Goal: Use online tool/utility

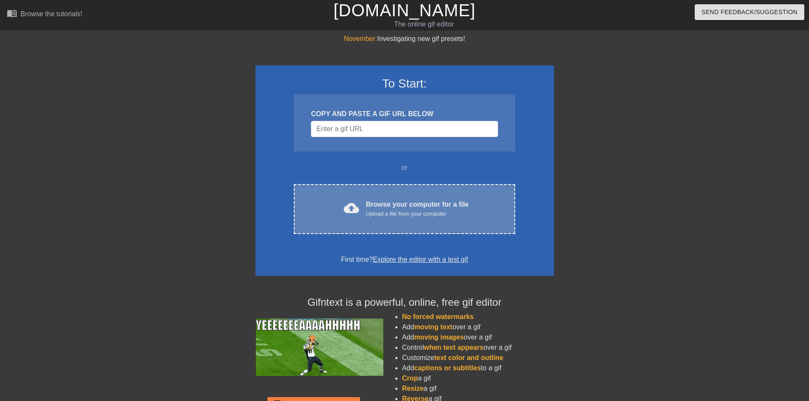
click at [410, 211] on div "Upload a file from your computer" at bounding box center [417, 213] width 103 height 9
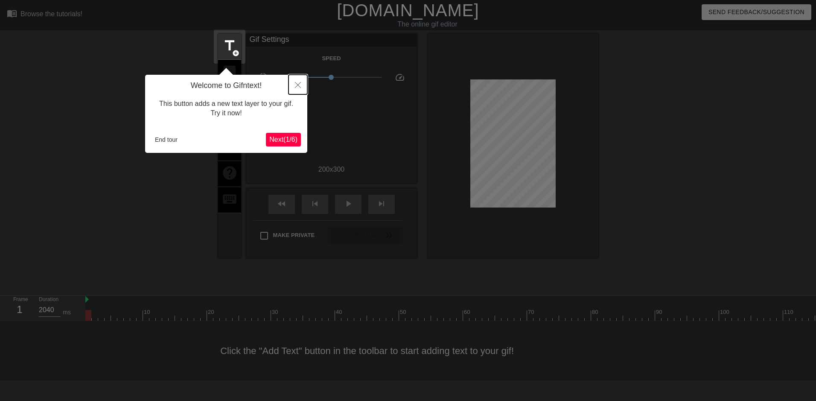
click at [296, 84] on icon "Close" at bounding box center [298, 85] width 6 height 6
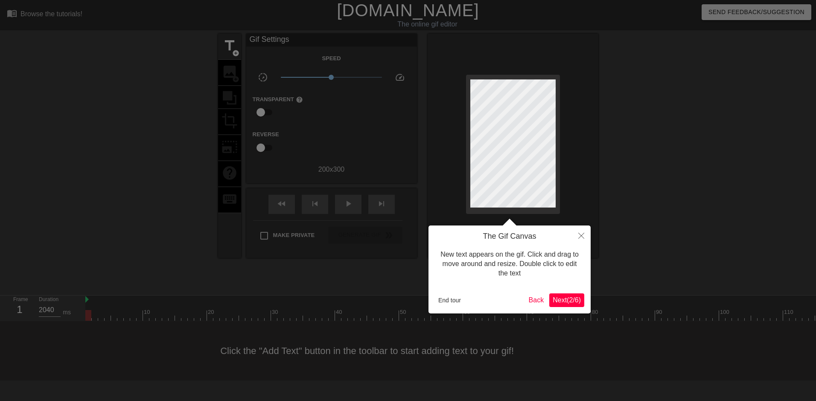
click at [567, 298] on span "Next ( 2 / 6 )" at bounding box center [567, 299] width 28 height 7
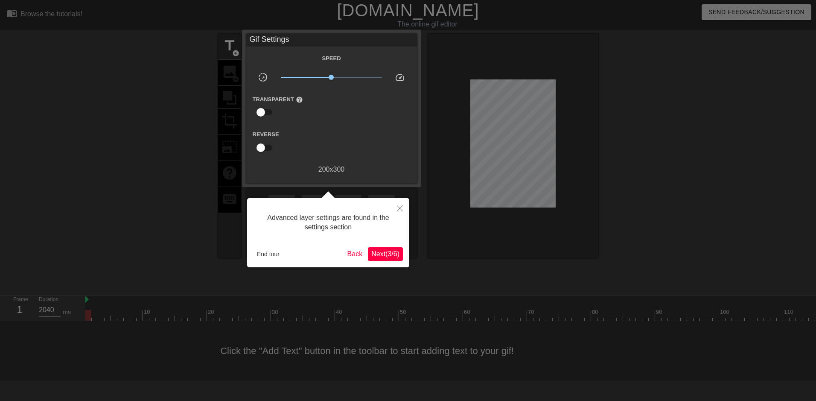
click at [382, 252] on span "Next ( 3 / 6 )" at bounding box center [385, 253] width 28 height 7
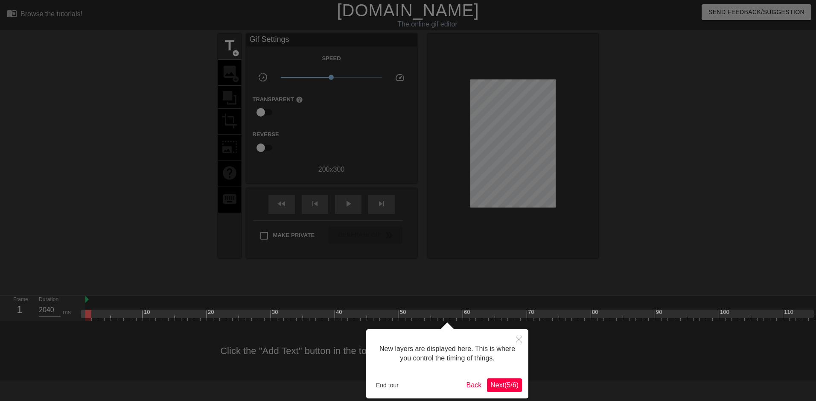
click at [509, 385] on span "Next ( 5 / 6 )" at bounding box center [504, 384] width 28 height 7
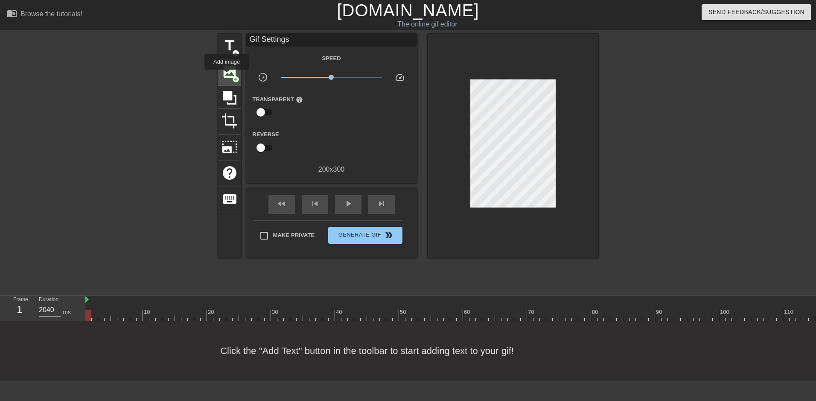
click at [227, 75] on span "image" at bounding box center [229, 72] width 16 height 16
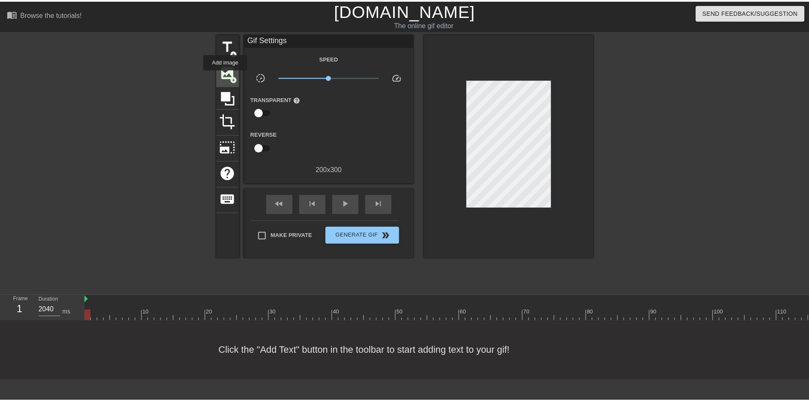
scroll to position [0, 0]
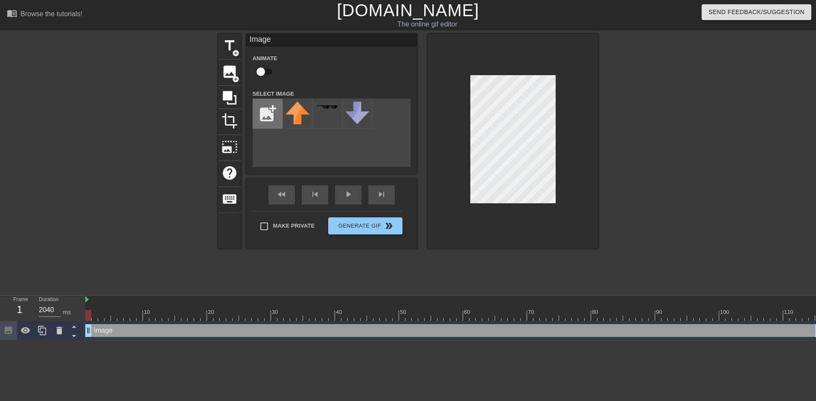
click at [266, 116] on input "file" at bounding box center [267, 113] width 29 height 29
type input "C:\fakepath\WIN_20250825_10_12_48_Pro.jpg"
click at [295, 118] on div at bounding box center [297, 114] width 30 height 30
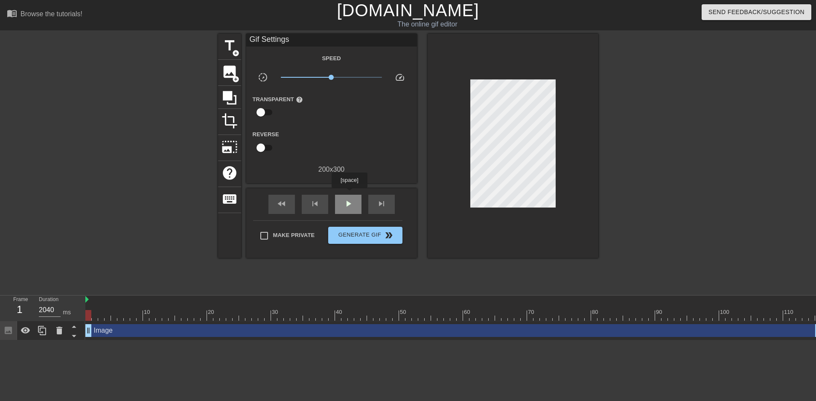
click at [349, 195] on div "play_arrow" at bounding box center [348, 204] width 26 height 19
type input "3000"
click at [262, 145] on input "checkbox" at bounding box center [260, 148] width 49 height 16
checkbox input "true"
click at [229, 99] on icon at bounding box center [230, 98] width 14 height 14
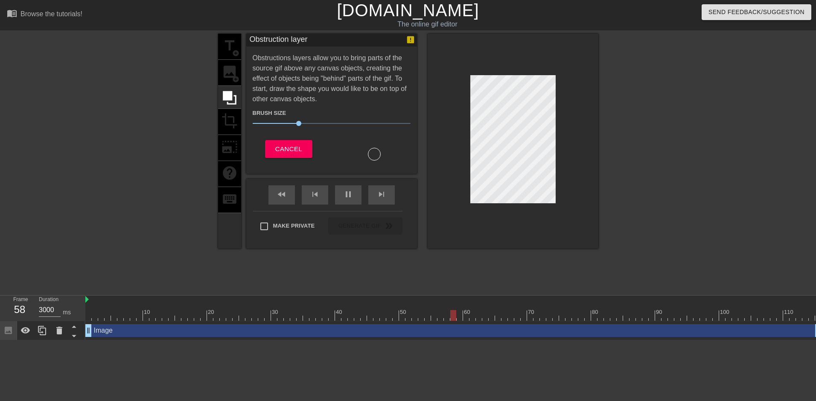
click at [371, 153] on div at bounding box center [374, 154] width 13 height 13
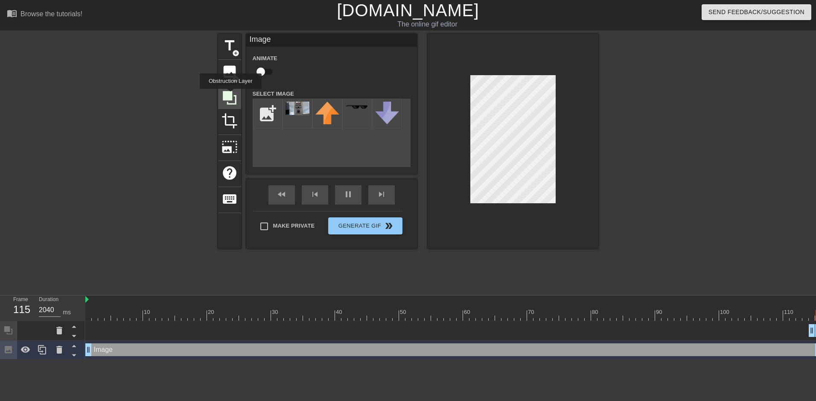
click at [231, 95] on icon at bounding box center [230, 98] width 14 height 14
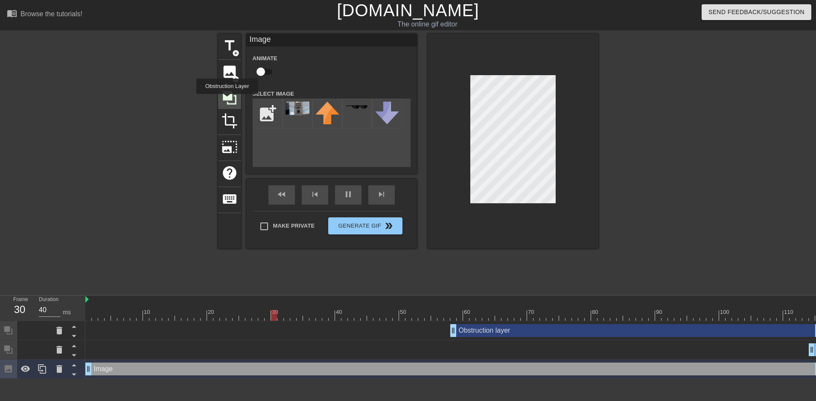
click at [227, 100] on icon at bounding box center [229, 98] width 16 height 16
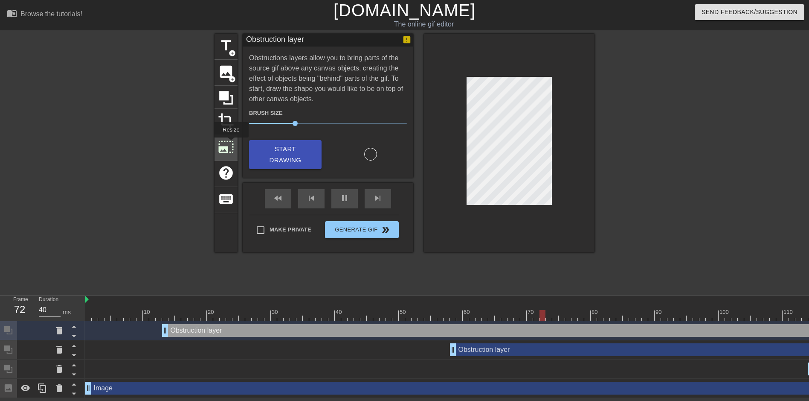
click at [230, 143] on span "photo_size_select_large" at bounding box center [226, 147] width 16 height 16
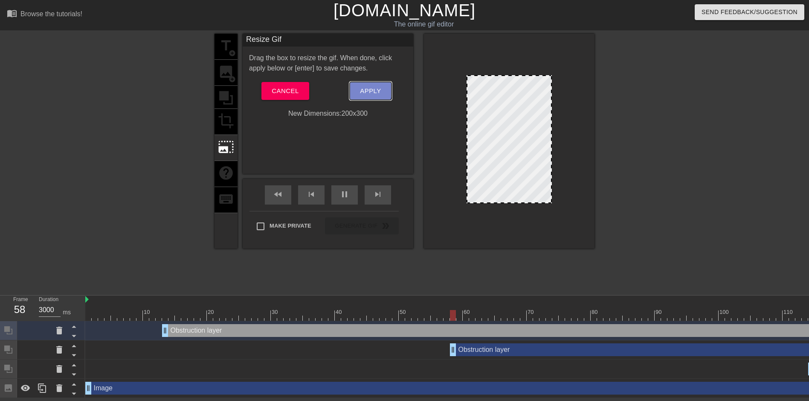
click at [369, 89] on span "Apply" at bounding box center [370, 90] width 21 height 11
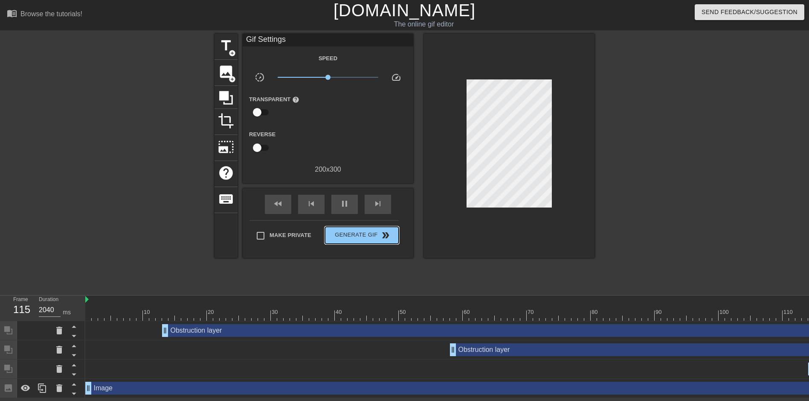
drag, startPoint x: 359, startPoint y: 224, endPoint x: 401, endPoint y: 177, distance: 62.5
click at [399, 200] on div "fast_rewind skip_previous pause skip_next Make Private Generate Gif double_arrow" at bounding box center [328, 223] width 171 height 70
type input "40"
click at [352, 238] on span "Generate Gif double_arrow" at bounding box center [362, 235] width 67 height 10
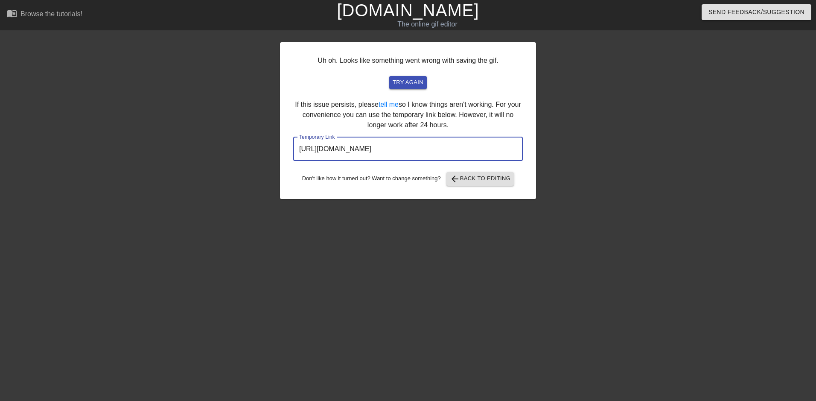
drag, startPoint x: 488, startPoint y: 149, endPoint x: 277, endPoint y: 149, distance: 210.8
click at [277, 149] on div "Uh oh. Looks like something went wrong with saving the gif. try again If this i…" at bounding box center [408, 162] width 816 height 256
click at [500, 181] on span "arrow_back Back to Editing" at bounding box center [480, 179] width 61 height 10
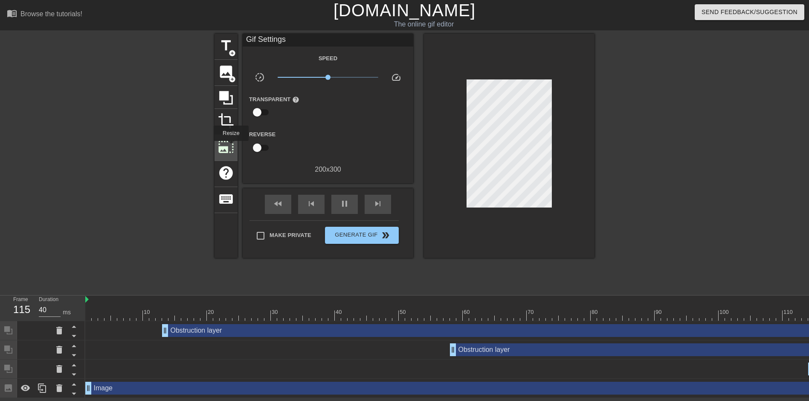
click at [230, 147] on span "photo_size_select_large" at bounding box center [226, 147] width 16 height 16
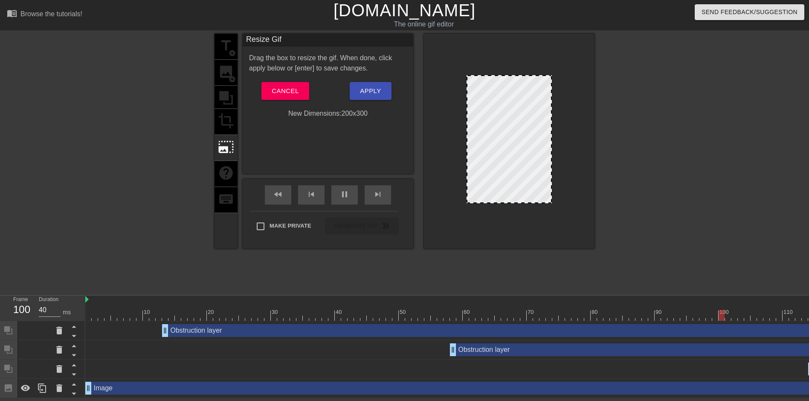
drag, startPoint x: 549, startPoint y: 200, endPoint x: 556, endPoint y: 215, distance: 17.4
click at [565, 227] on div at bounding box center [509, 141] width 171 height 215
drag, startPoint x: 551, startPoint y: 201, endPoint x: 561, endPoint y: 220, distance: 21.6
click at [563, 220] on div at bounding box center [509, 141] width 171 height 215
click at [224, 198] on div "title add_circle image add_circle crop photo_size_select_large help keyboard" at bounding box center [226, 141] width 23 height 215
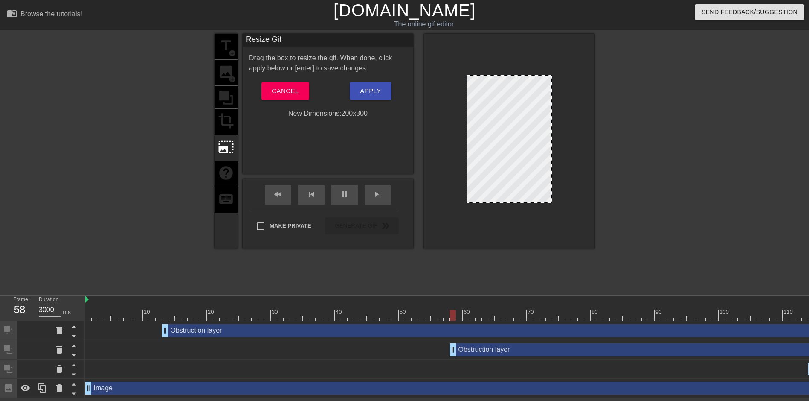
click at [225, 169] on div "title add_circle image add_circle crop photo_size_select_large help keyboard" at bounding box center [226, 141] width 23 height 215
click at [288, 89] on span "Cancel" at bounding box center [285, 90] width 27 height 11
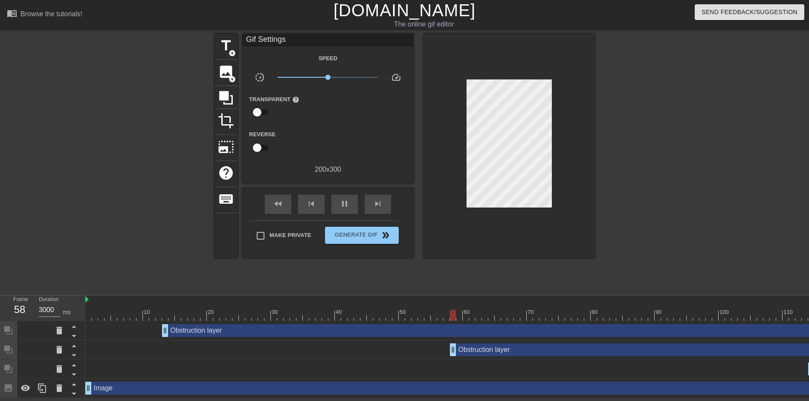
type input "40"
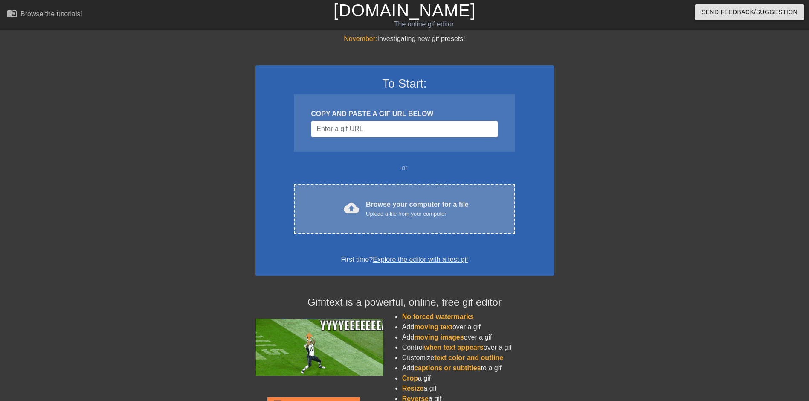
click at [387, 218] on div "Upload a file from your computer" at bounding box center [417, 213] width 103 height 9
